Goal: Task Accomplishment & Management: Manage account settings

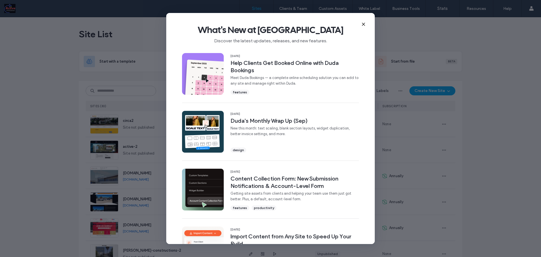
click at [362, 25] on icon at bounding box center [363, 24] width 5 height 5
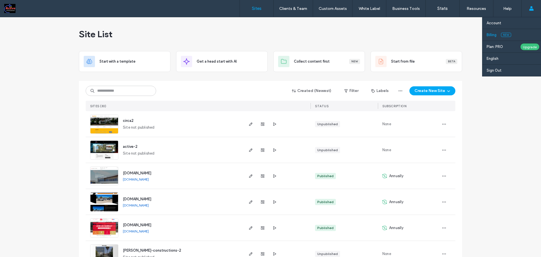
click at [497, 36] on link "Billing New" at bounding box center [513, 35] width 54 height 12
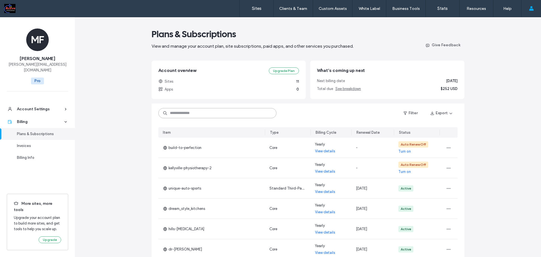
click at [170, 113] on input at bounding box center [217, 113] width 118 height 10
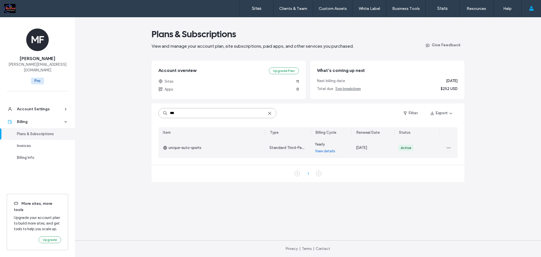
type input "***"
click at [332, 151] on link "View details" at bounding box center [325, 151] width 20 height 6
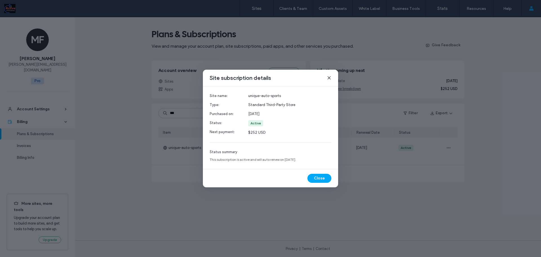
click at [329, 78] on icon at bounding box center [329, 77] width 5 height 5
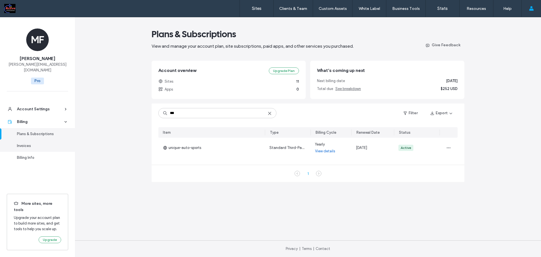
click at [34, 143] on div "Invoices" at bounding box center [40, 146] width 46 height 6
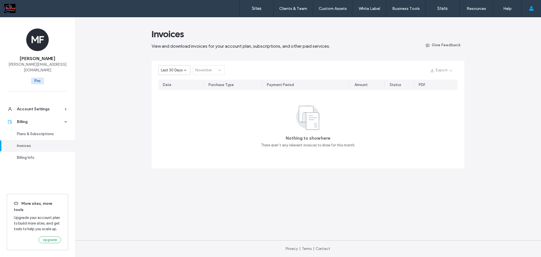
click at [178, 72] on span "Last 30 Days" at bounding box center [172, 70] width 22 height 6
click at [203, 69] on div "Last 30 Days November" at bounding box center [191, 70] width 66 height 10
click at [175, 71] on span "Last 30 Days" at bounding box center [172, 70] width 22 height 6
click at [172, 90] on span "Current Year" at bounding box center [171, 90] width 21 height 6
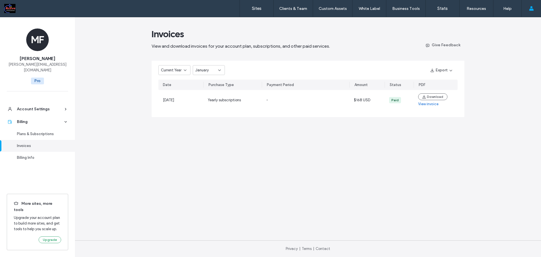
click at [206, 72] on span "January" at bounding box center [202, 70] width 14 height 6
click at [203, 130] on span "October" at bounding box center [202, 129] width 14 height 6
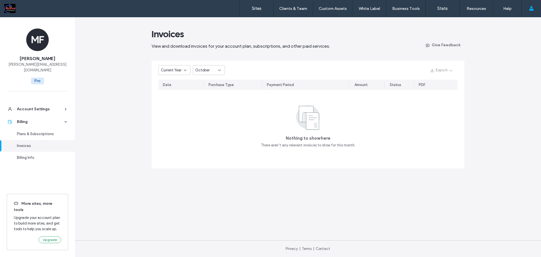
click at [214, 68] on div "October" at bounding box center [206, 70] width 23 height 6
click at [210, 120] on span "September" at bounding box center [204, 120] width 19 height 6
click at [209, 68] on span "September" at bounding box center [204, 70] width 19 height 6
click at [422, 140] on div "Nothing to show here There aren’t any relevant invoices to show for this month." at bounding box center [307, 125] width 299 height 45
click at [183, 68] on icon at bounding box center [185, 70] width 5 height 5
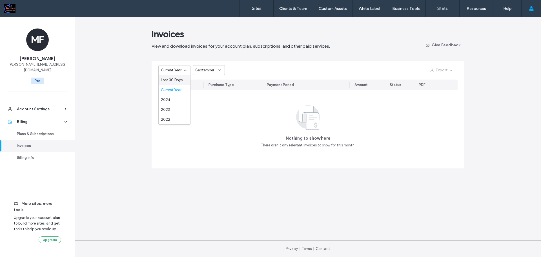
click at [205, 72] on span "September" at bounding box center [204, 70] width 19 height 6
click at [205, 129] on span "October" at bounding box center [202, 129] width 14 height 6
click at [35, 131] on div "Plans & Subscriptions" at bounding box center [40, 134] width 46 height 6
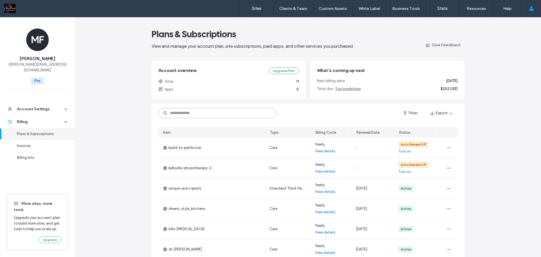
click at [207, 115] on input at bounding box center [217, 113] width 118 height 10
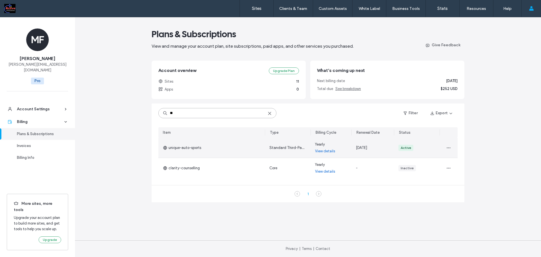
type input "**"
click at [319, 151] on link "View details" at bounding box center [325, 151] width 20 height 6
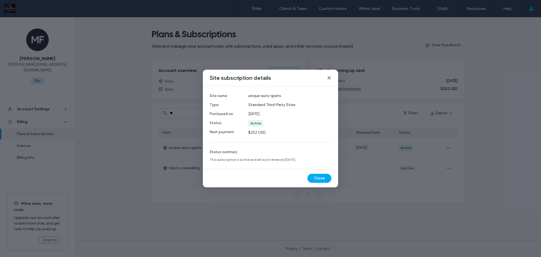
click at [330, 77] on icon at bounding box center [329, 77] width 5 height 5
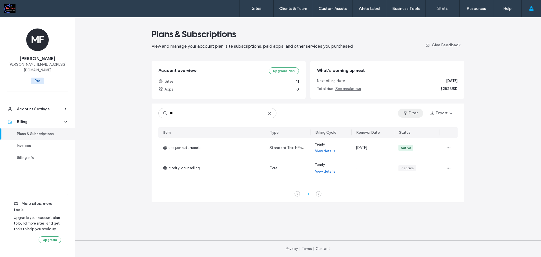
click at [409, 114] on button "Filter" at bounding box center [410, 112] width 25 height 9
click at [367, 136] on label "Yearly" at bounding box center [363, 138] width 50 height 6
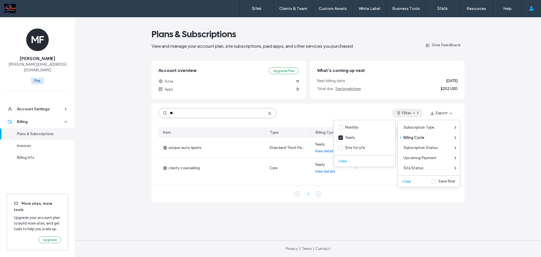
click at [273, 112] on input "**" at bounding box center [217, 113] width 118 height 10
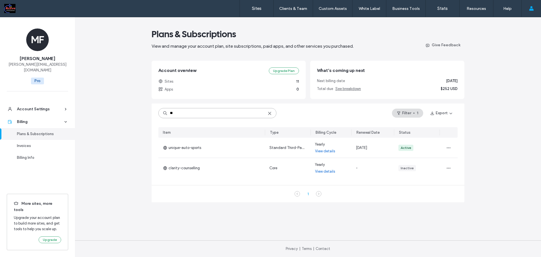
click at [270, 111] on input "**" at bounding box center [217, 113] width 118 height 10
click at [271, 111] on input "**" at bounding box center [217, 113] width 118 height 10
click at [267, 110] on input "**" at bounding box center [217, 113] width 118 height 10
click at [268, 111] on icon at bounding box center [269, 113] width 5 height 5
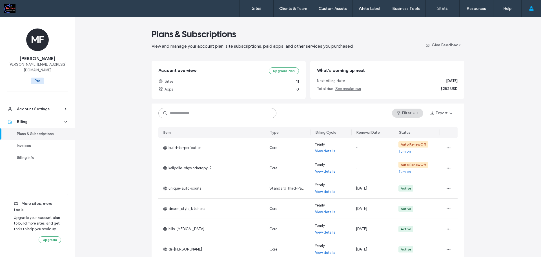
click at [269, 112] on input at bounding box center [217, 113] width 118 height 10
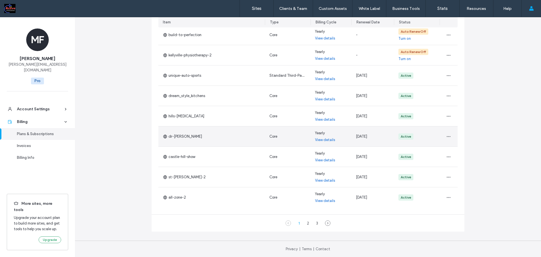
scroll to position [113, 0]
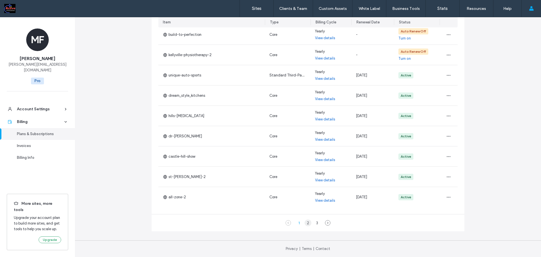
click at [306, 222] on div "2" at bounding box center [307, 222] width 7 height 7
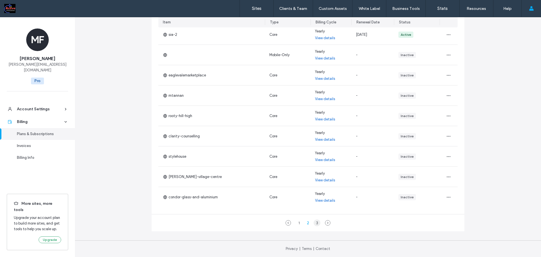
click at [314, 223] on div "3" at bounding box center [316, 222] width 7 height 7
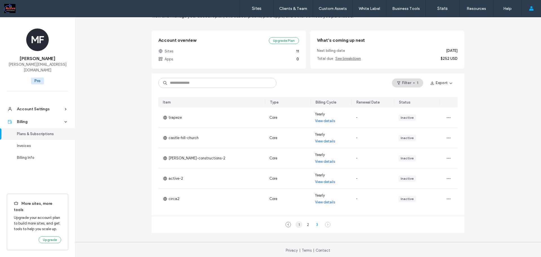
scroll to position [32, 0]
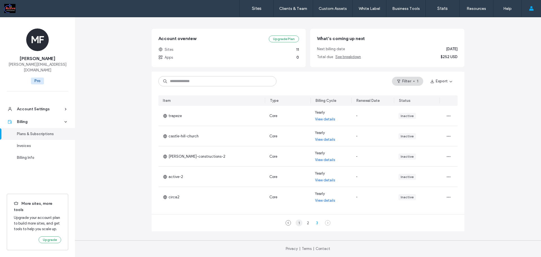
click at [297, 223] on div "1" at bounding box center [298, 222] width 7 height 7
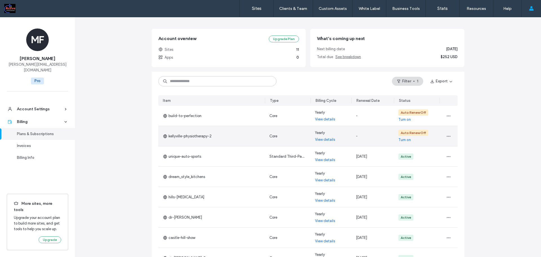
click at [328, 139] on link "View details" at bounding box center [325, 140] width 20 height 6
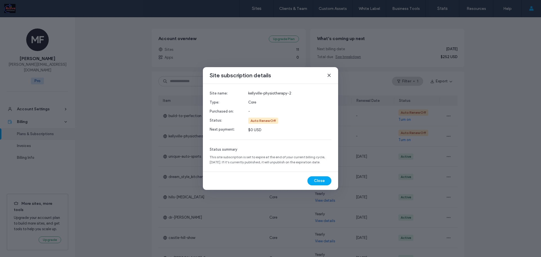
click at [327, 76] on icon at bounding box center [329, 75] width 5 height 5
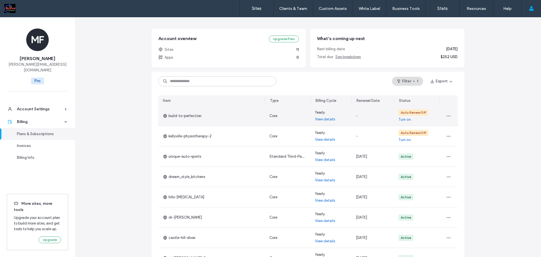
click at [323, 118] on link "View details" at bounding box center [325, 119] width 20 height 6
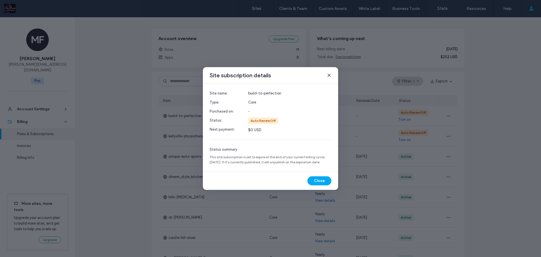
click at [330, 73] on icon at bounding box center [329, 75] width 5 height 5
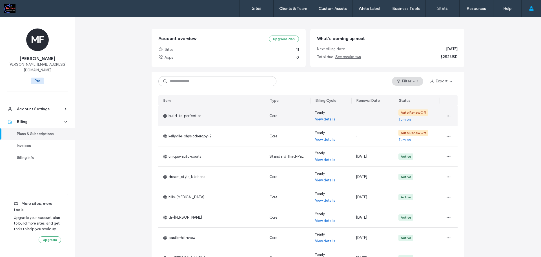
click at [451, 116] on div at bounding box center [448, 116] width 18 height 20
click at [448, 115] on icon "button" at bounding box center [448, 116] width 5 height 5
click at [457, 164] on span "View Payment History" at bounding box center [465, 163] width 36 height 6
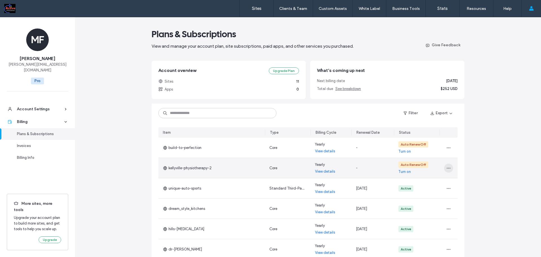
click at [446, 168] on use "button" at bounding box center [448, 167] width 4 height 1
click at [459, 212] on span "View Payment History" at bounding box center [465, 215] width 36 height 6
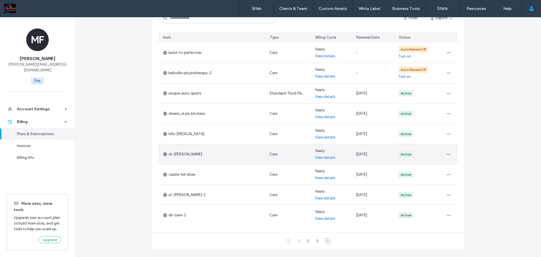
scroll to position [113, 0]
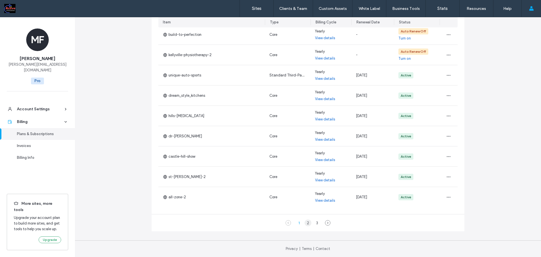
click at [305, 223] on div "2" at bounding box center [307, 222] width 7 height 7
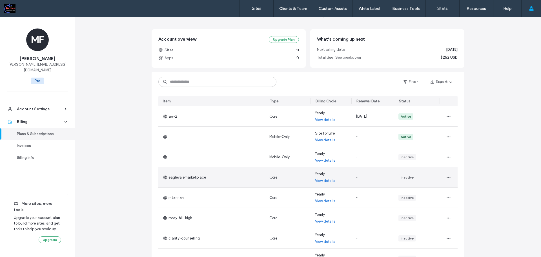
scroll to position [28, 0]
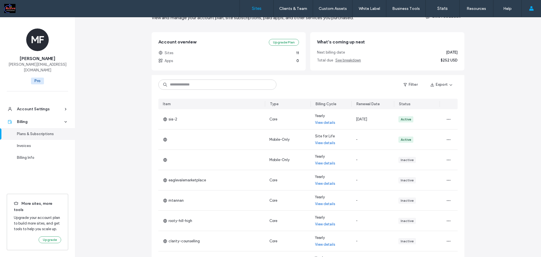
click at [245, 8] on link "Sites" at bounding box center [257, 8] width 34 height 17
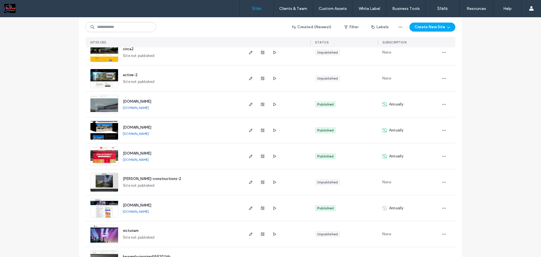
scroll to position [84, 0]
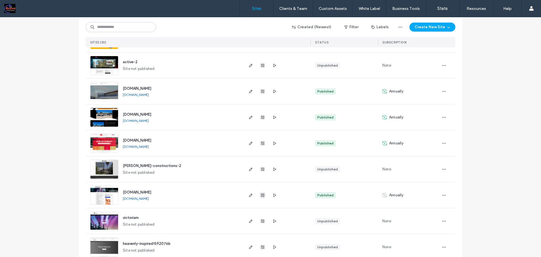
click at [261, 195] on use "button" at bounding box center [262, 194] width 3 height 3
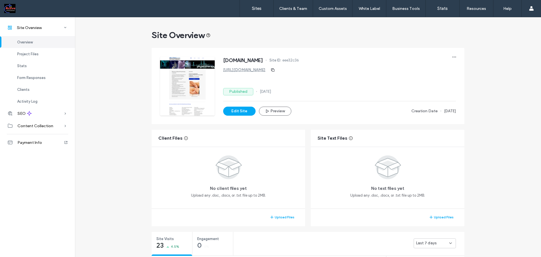
click at [299, 61] on span "eee32c36" at bounding box center [290, 60] width 17 height 6
copy span "eee32c36"
